Goal: Information Seeking & Learning: Learn about a topic

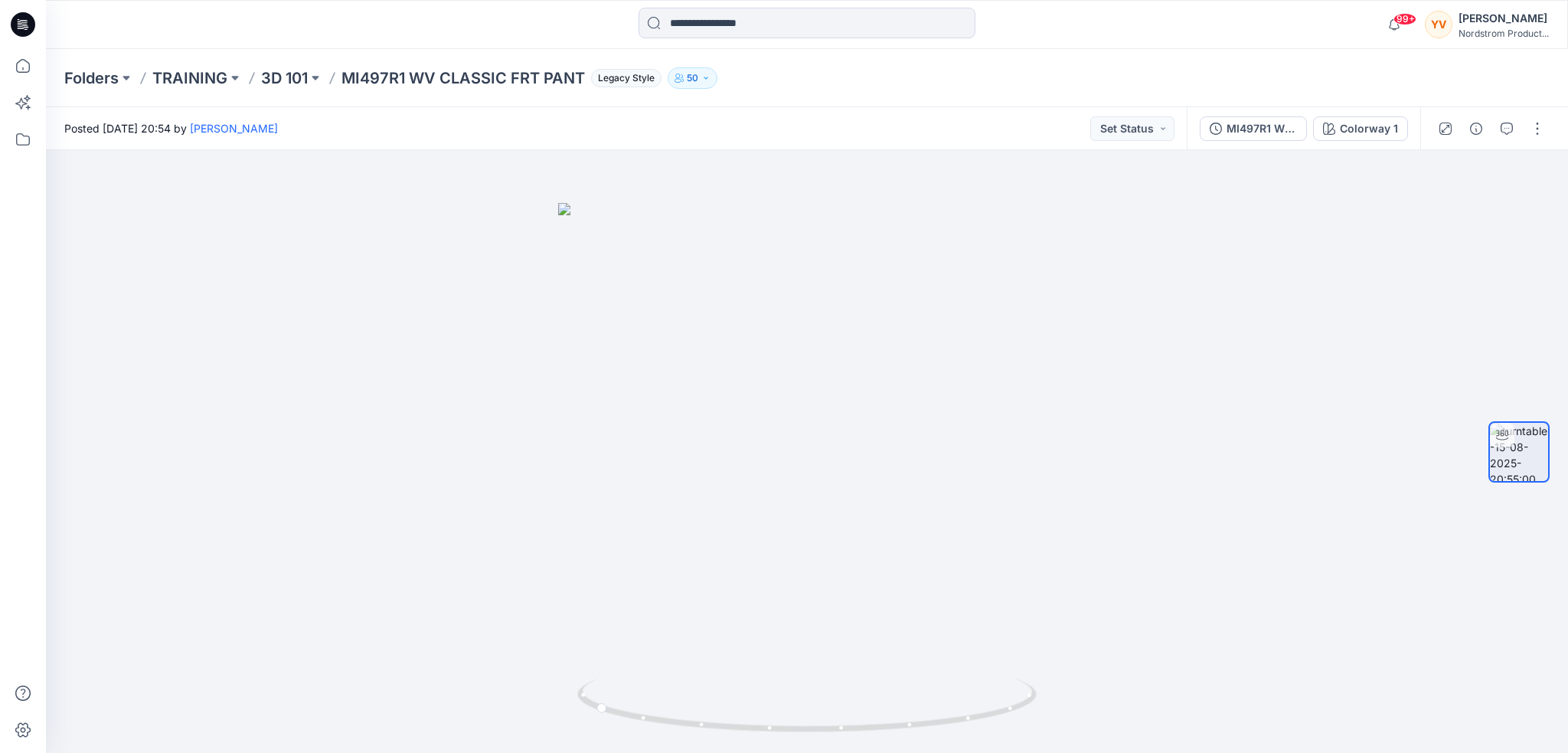
click at [278, 73] on p "3D 101" at bounding box center [284, 78] width 46 height 21
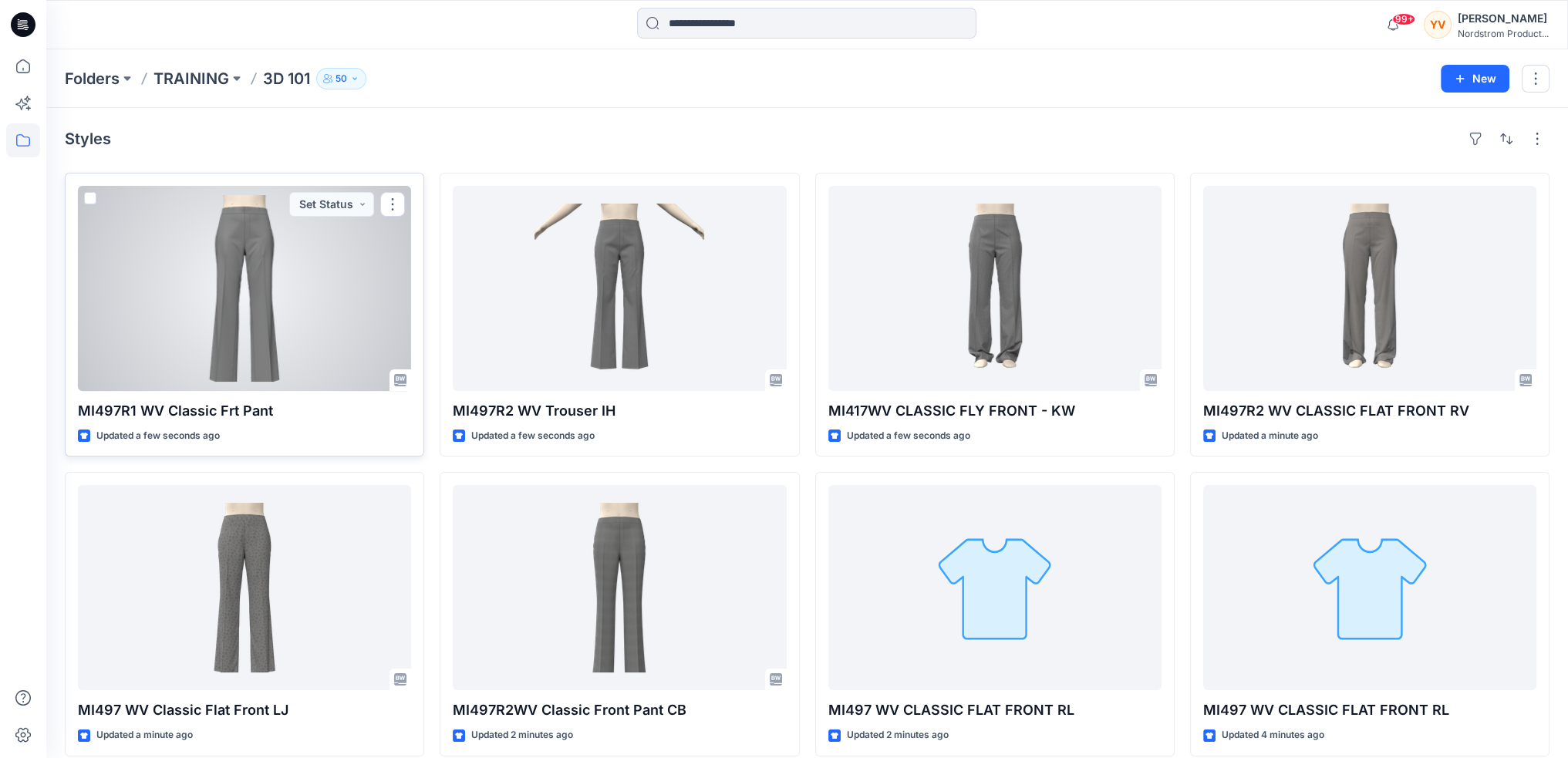
click at [268, 266] on div at bounding box center [244, 288] width 333 height 205
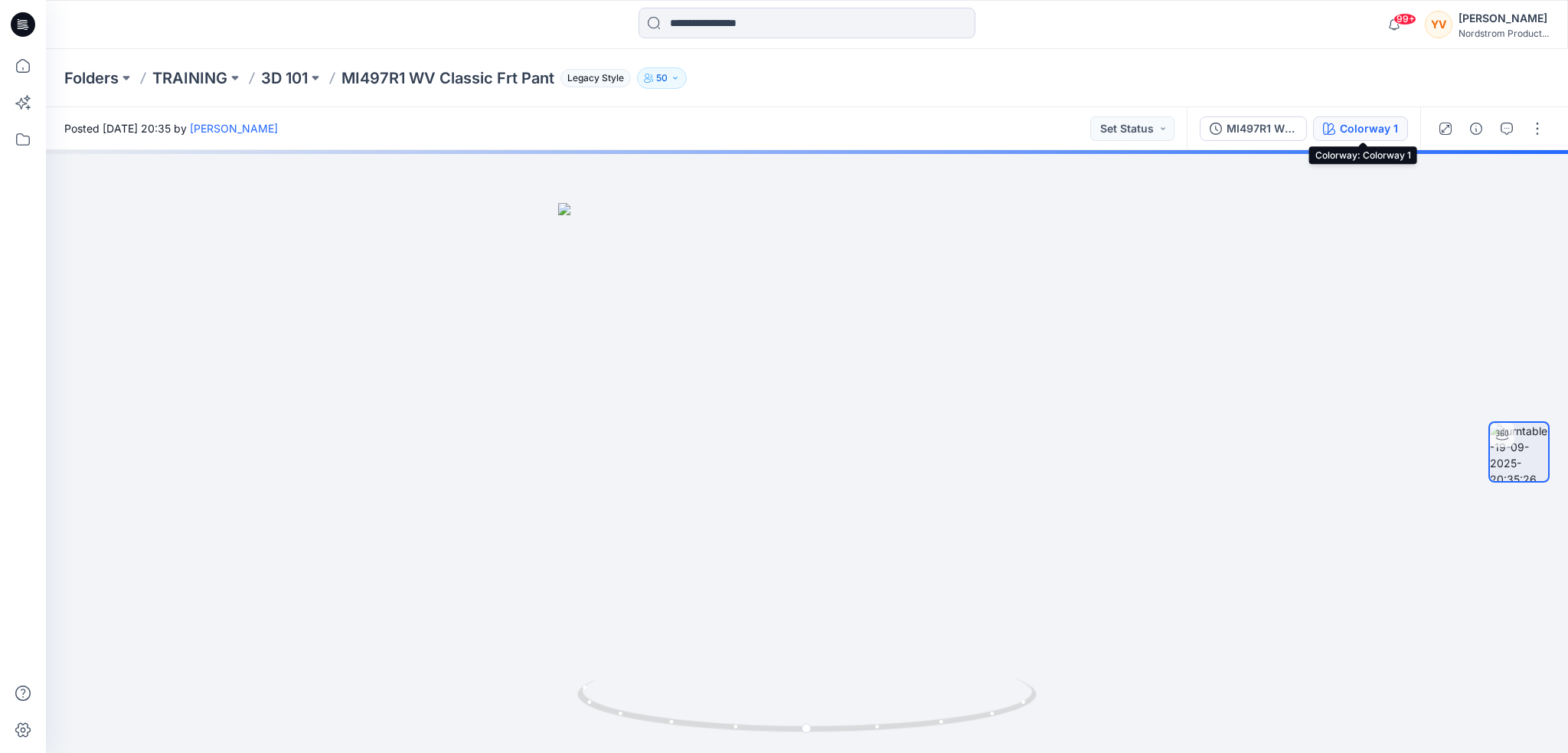
click at [1377, 124] on div "Colorway 1" at bounding box center [1369, 128] width 58 height 17
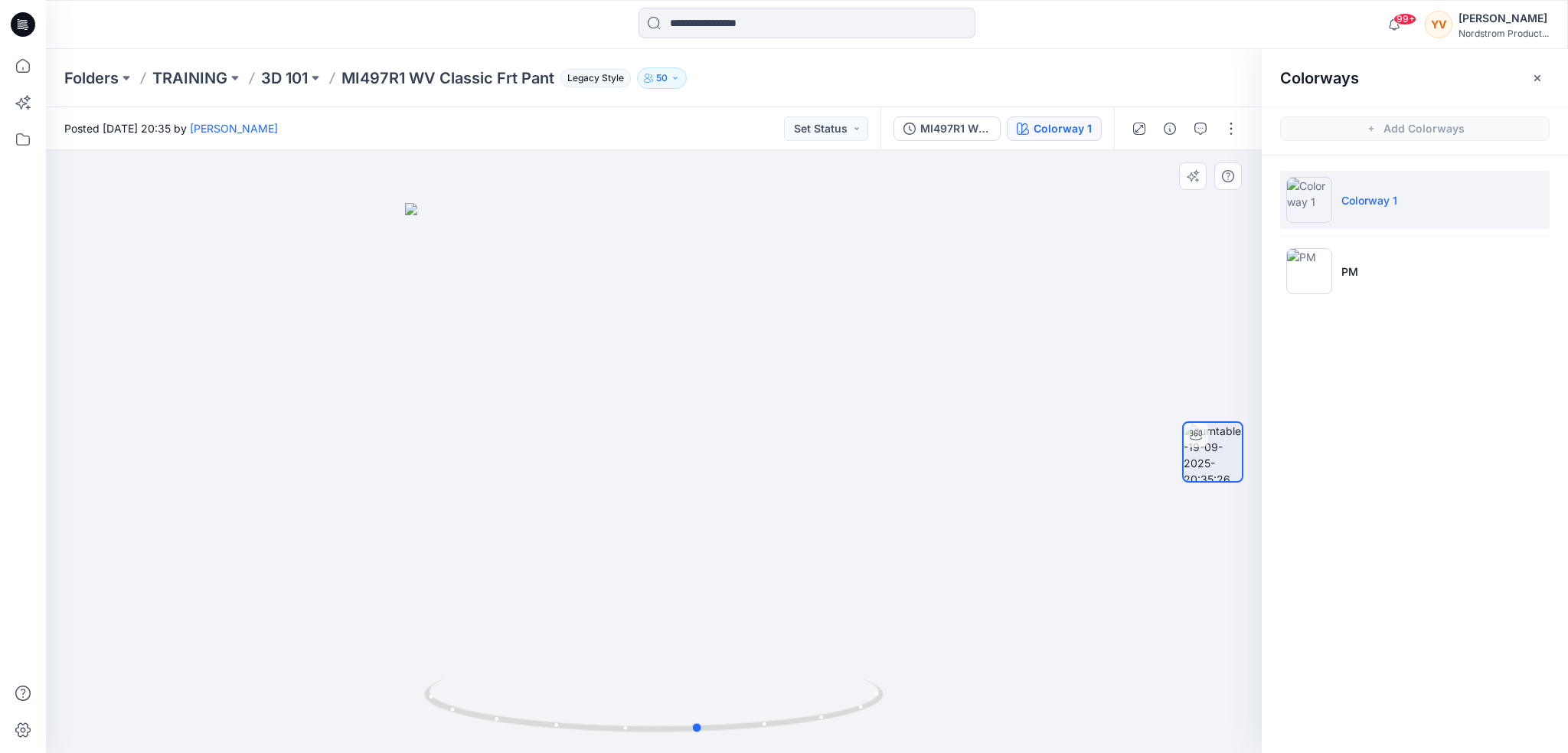
drag, startPoint x: 799, startPoint y: 386, endPoint x: 385, endPoint y: 447, distance: 418.5
click at [385, 447] on div at bounding box center [653, 451] width 1216 height 602
click at [278, 75] on p "3D 101" at bounding box center [284, 78] width 46 height 21
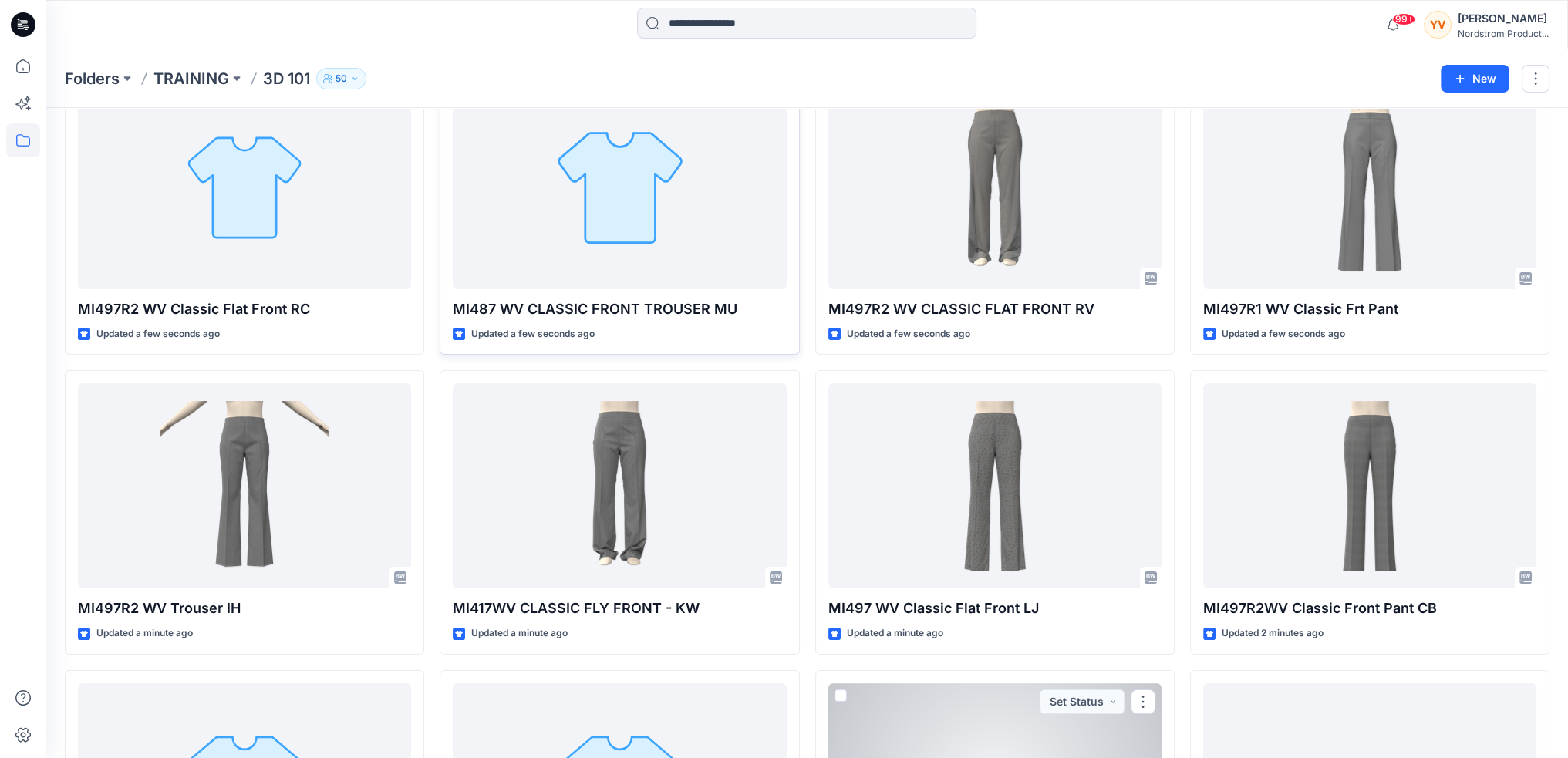
scroll to position [62, 0]
